Goal: Transaction & Acquisition: Purchase product/service

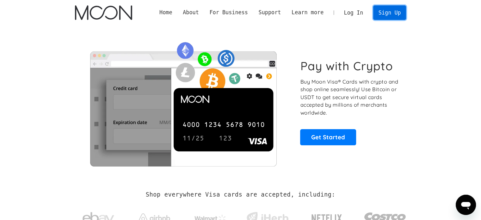
click at [380, 14] on link "Sign Up" at bounding box center [389, 12] width 33 height 14
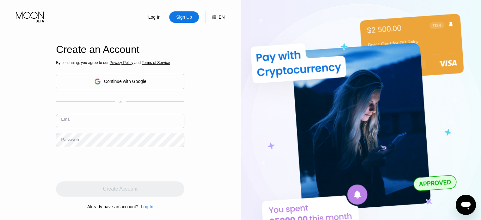
click at [110, 121] on input "text" at bounding box center [120, 121] width 129 height 14
type input "quinneskimo@gmail.com"
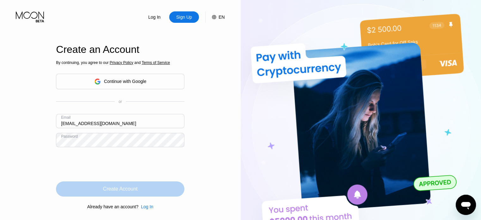
click at [152, 192] on div "Create Account" at bounding box center [120, 188] width 129 height 15
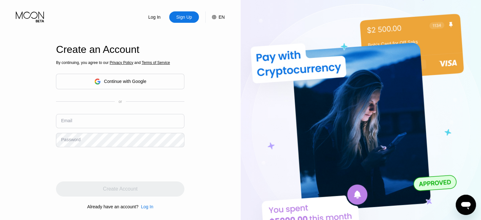
click at [79, 127] on input "text" at bounding box center [120, 121] width 129 height 14
type input "[EMAIL_ADDRESS][DOMAIN_NAME]"
click at [78, 137] on div "Password" at bounding box center [70, 139] width 19 height 5
click at [83, 148] on div "By continuing, you agree to our Privacy Policy and Terms of Service Continue wi…" at bounding box center [120, 135] width 129 height 152
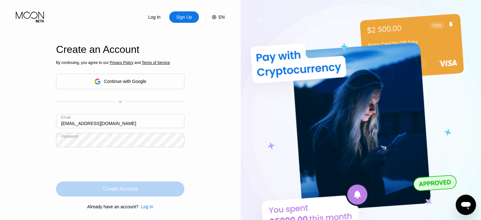
click at [155, 192] on div "Create Account" at bounding box center [120, 188] width 129 height 15
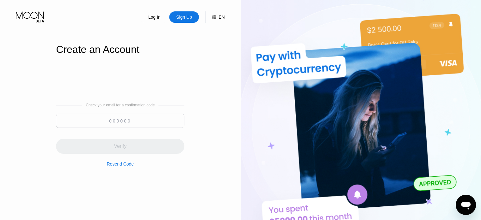
click at [129, 121] on input at bounding box center [120, 121] width 129 height 14
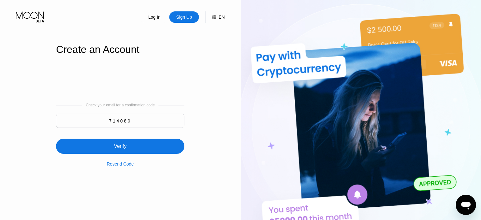
type input "714080"
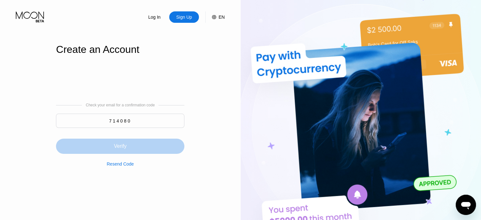
click at [129, 142] on div "Verify" at bounding box center [120, 146] width 129 height 15
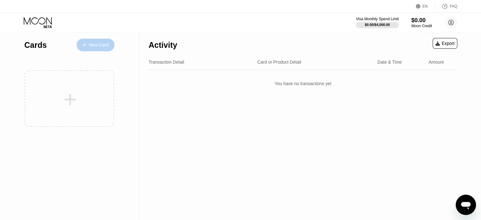
click at [100, 45] on div "New Card" at bounding box center [99, 44] width 20 height 5
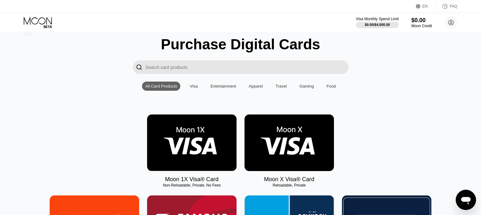
scroll to position [18, 0]
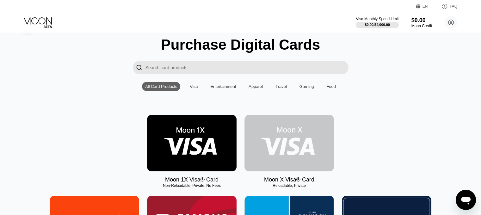
click at [274, 159] on img at bounding box center [290, 143] width 90 height 57
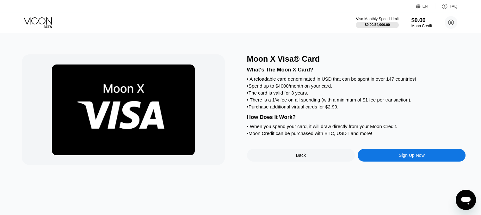
click at [386, 162] on div "Sign Up Now" at bounding box center [412, 155] width 108 height 13
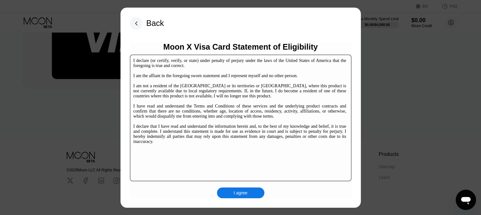
scroll to position [77, 0]
click at [257, 192] on div "I agree" at bounding box center [240, 193] width 47 height 11
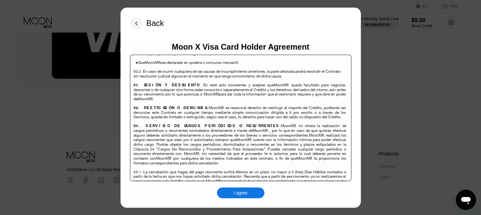
scroll to position [97, 0]
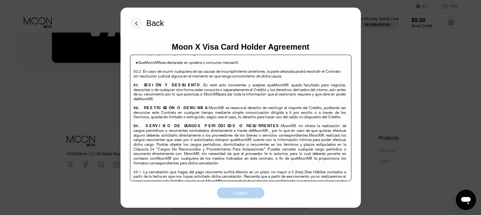
click at [238, 190] on div "I agree" at bounding box center [241, 193] width 14 height 6
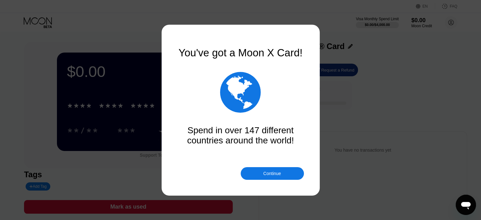
click at [269, 174] on div "Continue" at bounding box center [272, 173] width 18 height 5
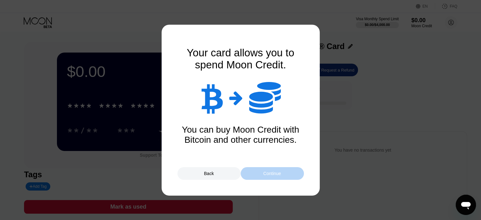
click at [269, 174] on div "Continue" at bounding box center [272, 173] width 18 height 5
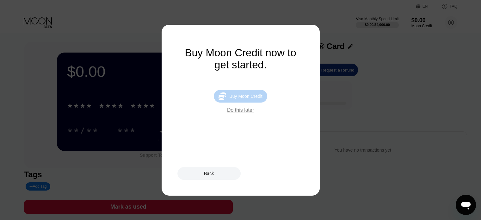
click at [249, 99] on div "Buy Moon Credit" at bounding box center [245, 96] width 33 height 5
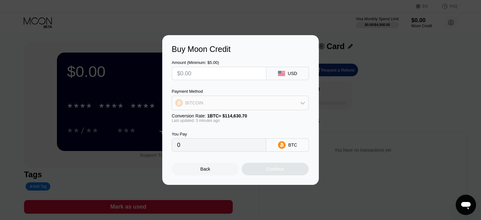
click at [254, 106] on div "BITCOIN" at bounding box center [240, 103] width 136 height 13
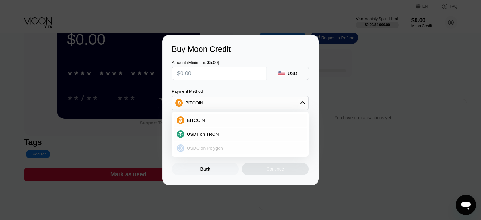
scroll to position [32, 0]
click at [208, 172] on div "Back" at bounding box center [206, 168] width 10 height 5
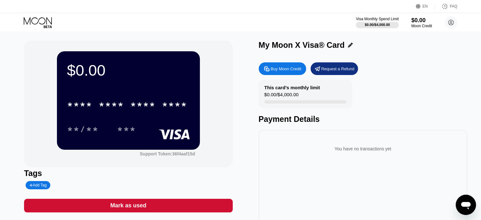
scroll to position [0, 0]
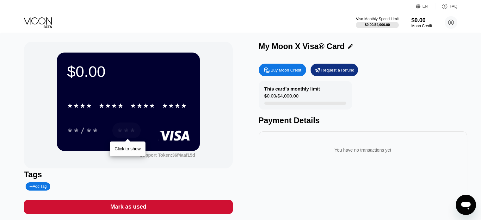
click at [134, 129] on div "***" at bounding box center [126, 131] width 19 height 10
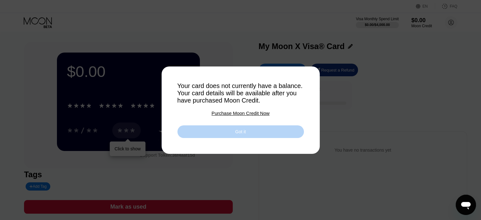
click at [184, 135] on div "Got it" at bounding box center [241, 131] width 127 height 13
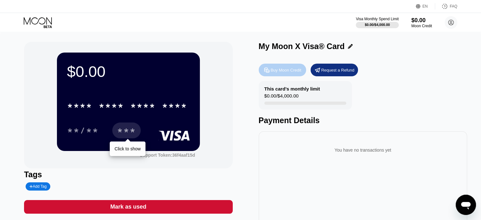
click at [281, 71] on div "Buy Moon Credit" at bounding box center [286, 69] width 31 height 5
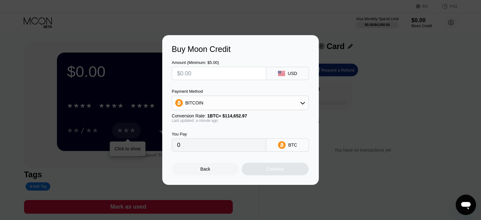
click at [207, 78] on input "text" at bounding box center [219, 73] width 84 height 13
type input "$1"
type input "0.00000873"
type input "$10"
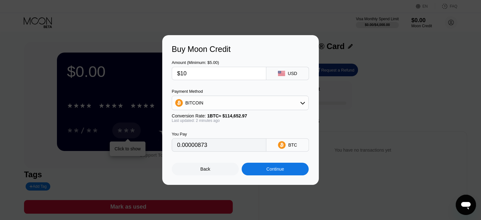
type input "0.00008722"
type input "$10"
